Goal: Task Accomplishment & Management: Complete application form

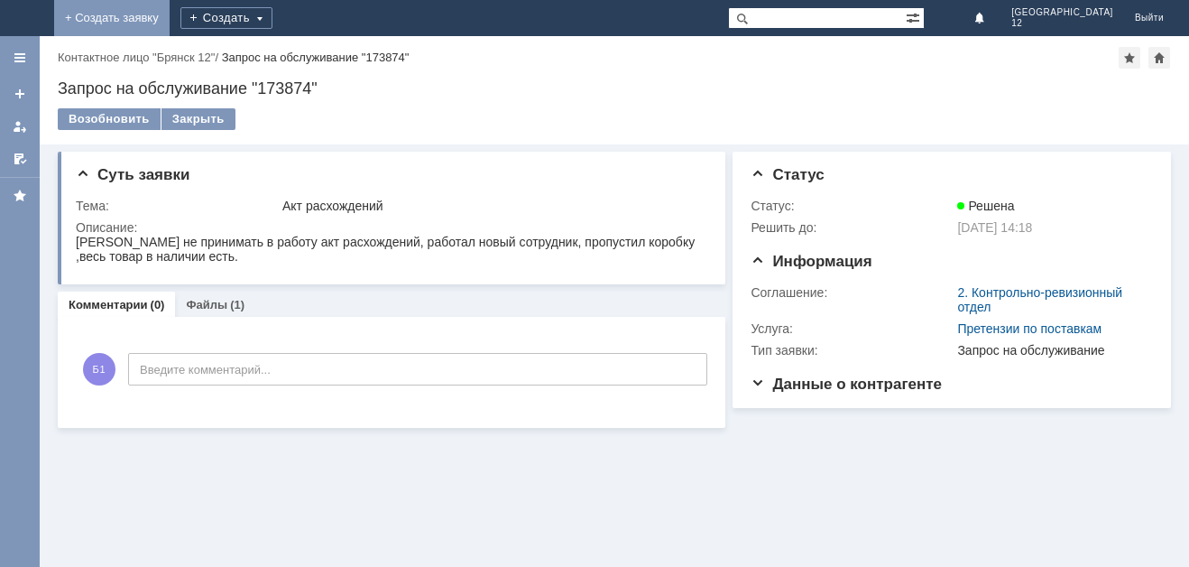
click at [170, 13] on link "+ Создать заявку" at bounding box center [112, 18] width 116 height 36
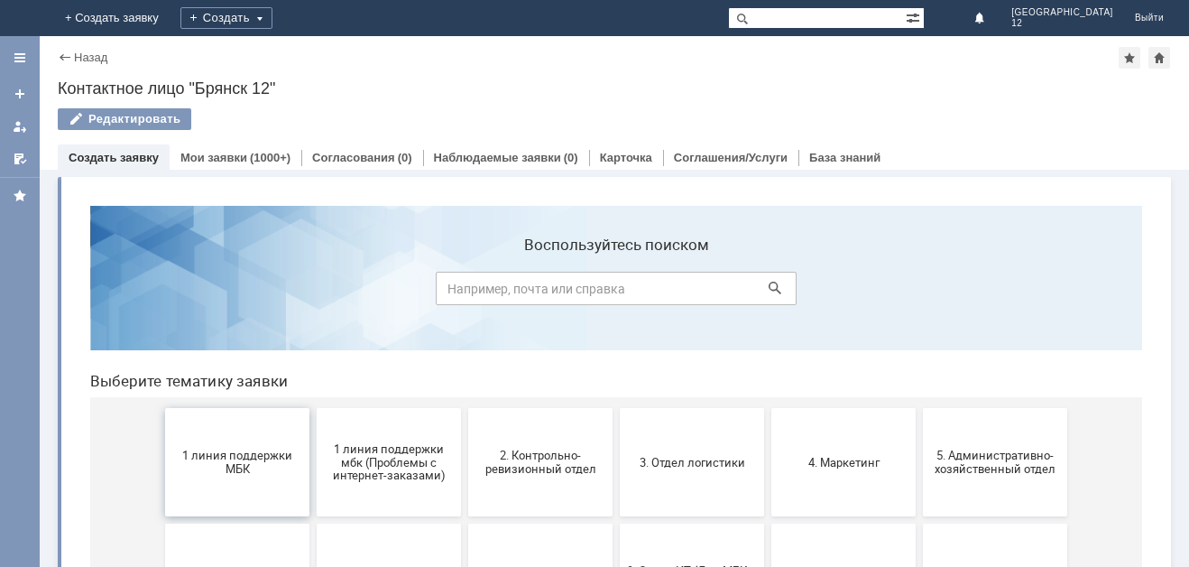
click at [269, 475] on span "1 линия поддержки МБК" at bounding box center [238, 461] width 134 height 27
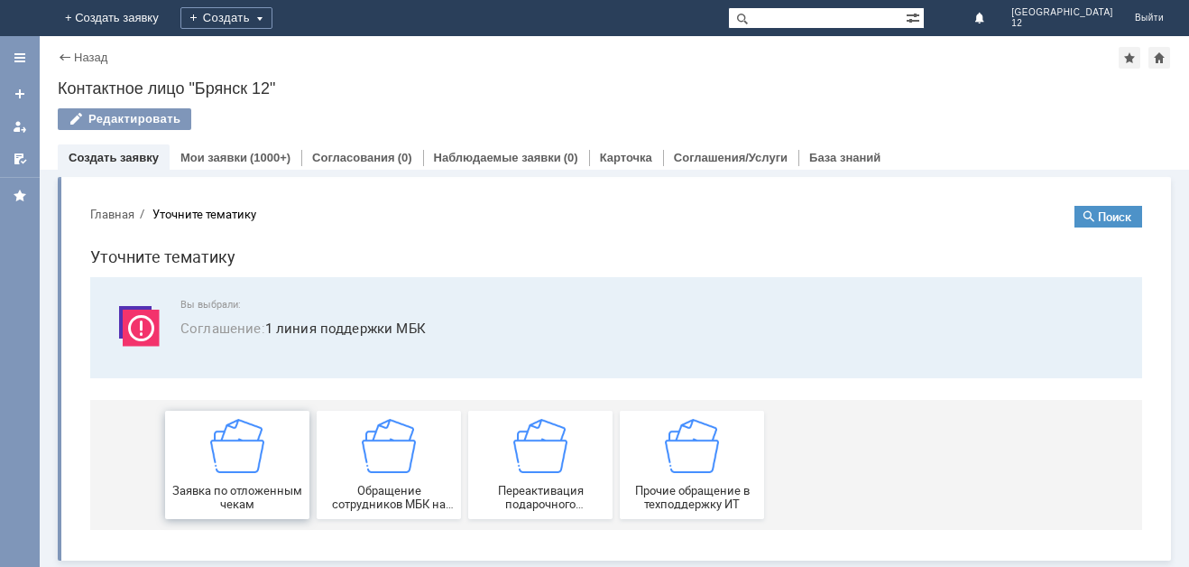
click at [269, 475] on div "Заявка по отложенным чекам" at bounding box center [238, 465] width 134 height 92
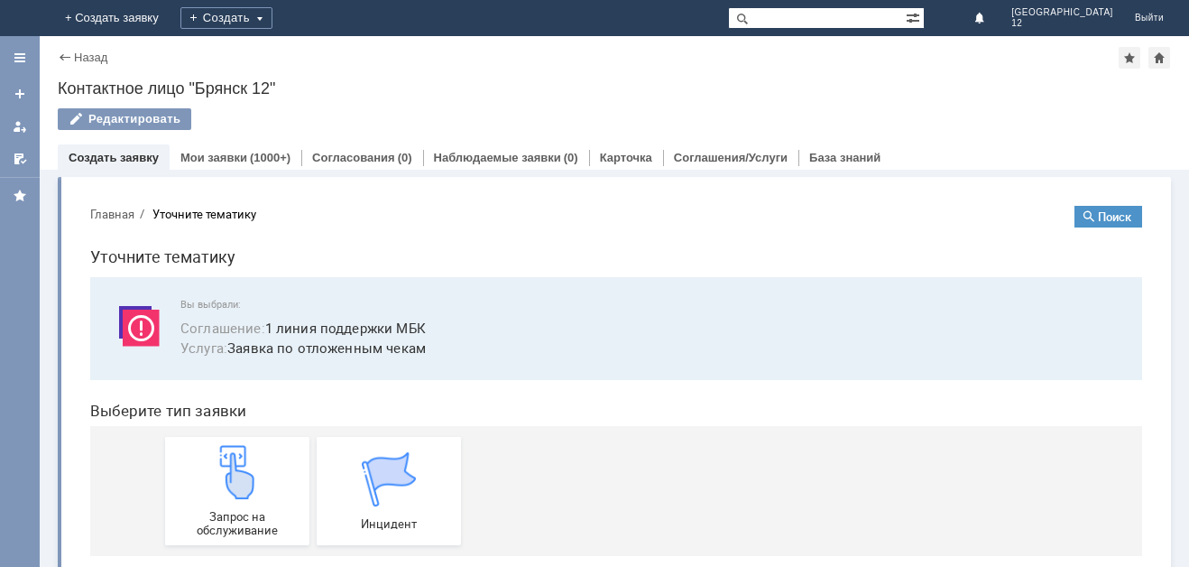
click at [269, 475] on div "Запрос на обслуживание" at bounding box center [238, 491] width 134 height 92
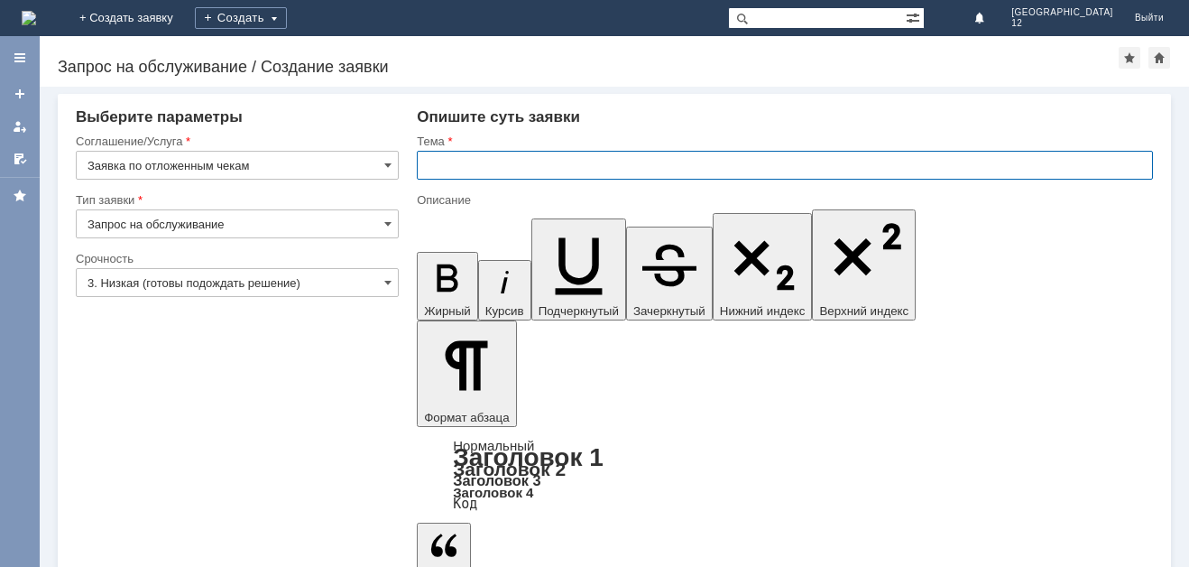
click at [450, 172] on input "text" at bounding box center [785, 165] width 736 height 29
click at [523, 166] on input "отложенные чеки 2025" at bounding box center [785, 165] width 736 height 29
type input "отложенные чеки [DATE]"
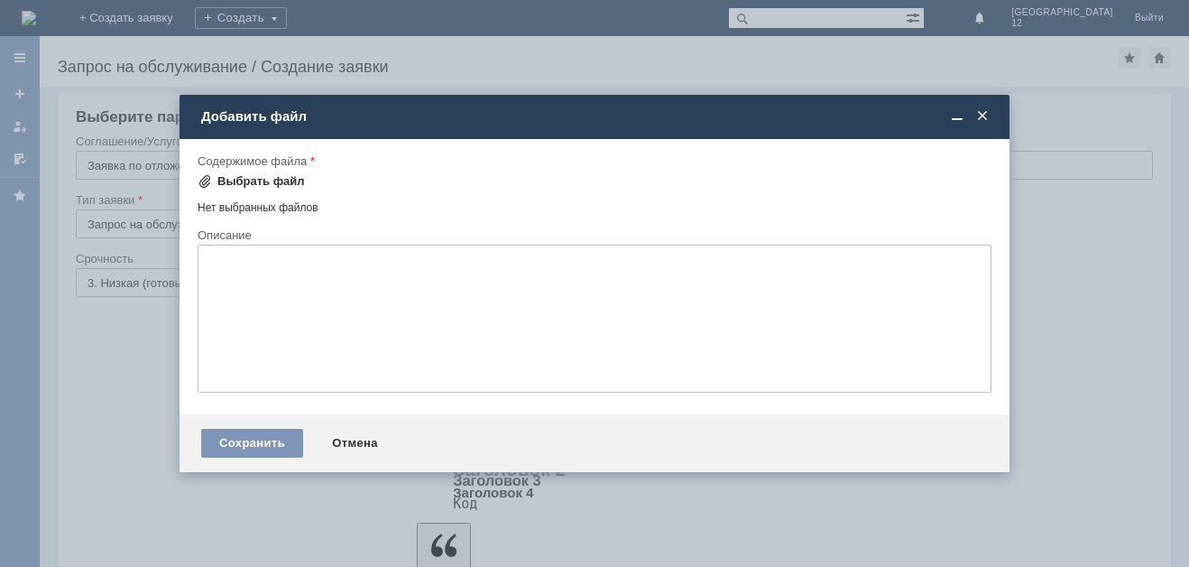
click at [258, 171] on div "Выбрать файл" at bounding box center [251, 182] width 107 height 22
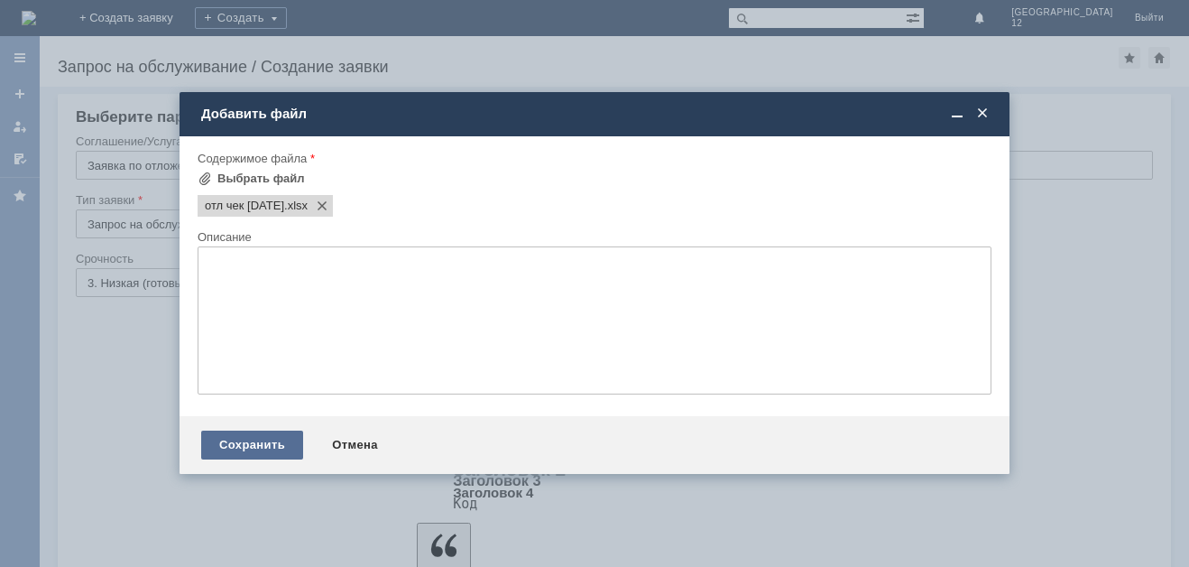
click at [272, 446] on div "Сохранить" at bounding box center [252, 444] width 102 height 29
